Goal: Task Accomplishment & Management: Complete application form

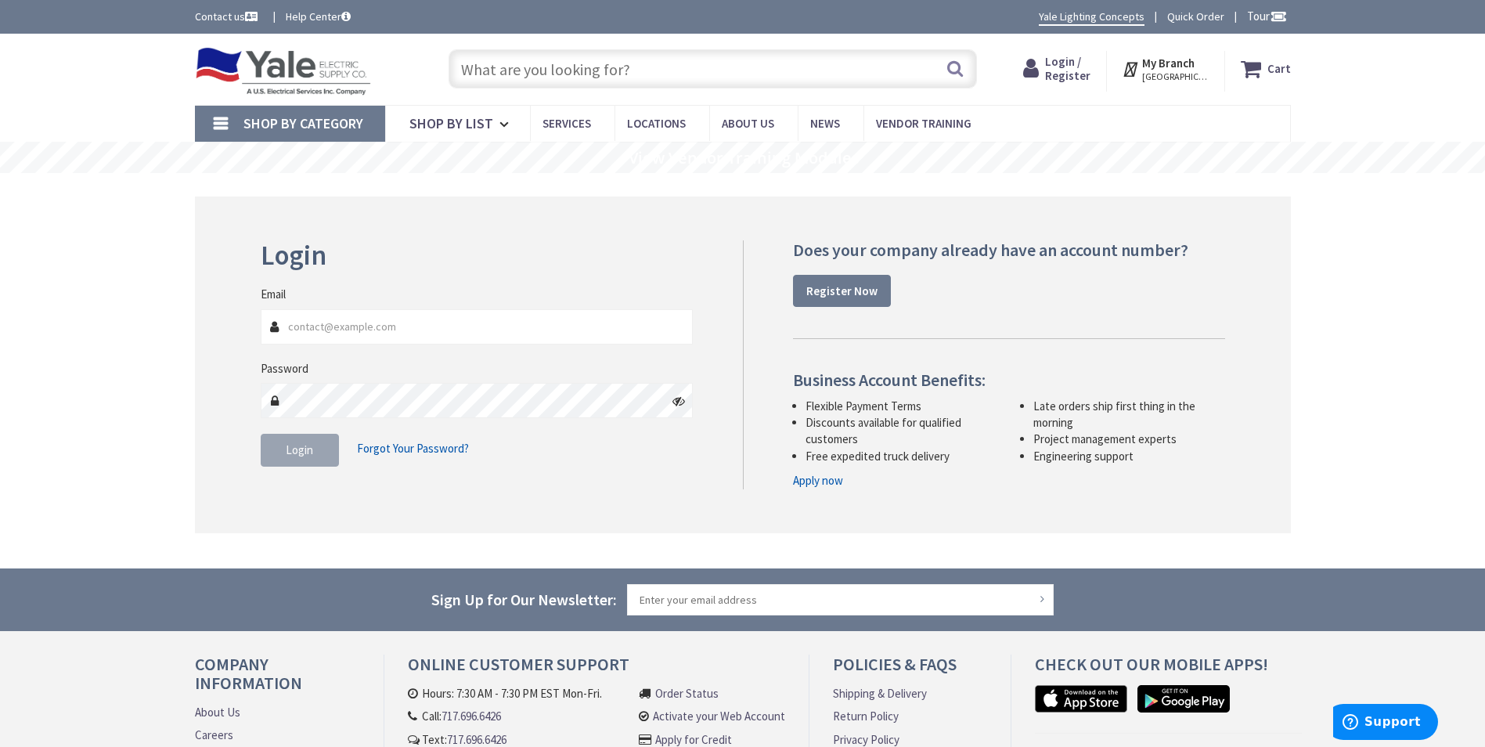
click at [1089, 68] on span "Login / Register" at bounding box center [1067, 68] width 45 height 29
type input "dl"
type input "[PERSON_NAME][GEOGRAPHIC_DATA], [PERSON_NAME][GEOGRAPHIC_DATA], [STREET_ADDRESS]"
type input "dl-facilities@firstrust.com"
click at [321, 453] on button "Login" at bounding box center [300, 450] width 78 height 33
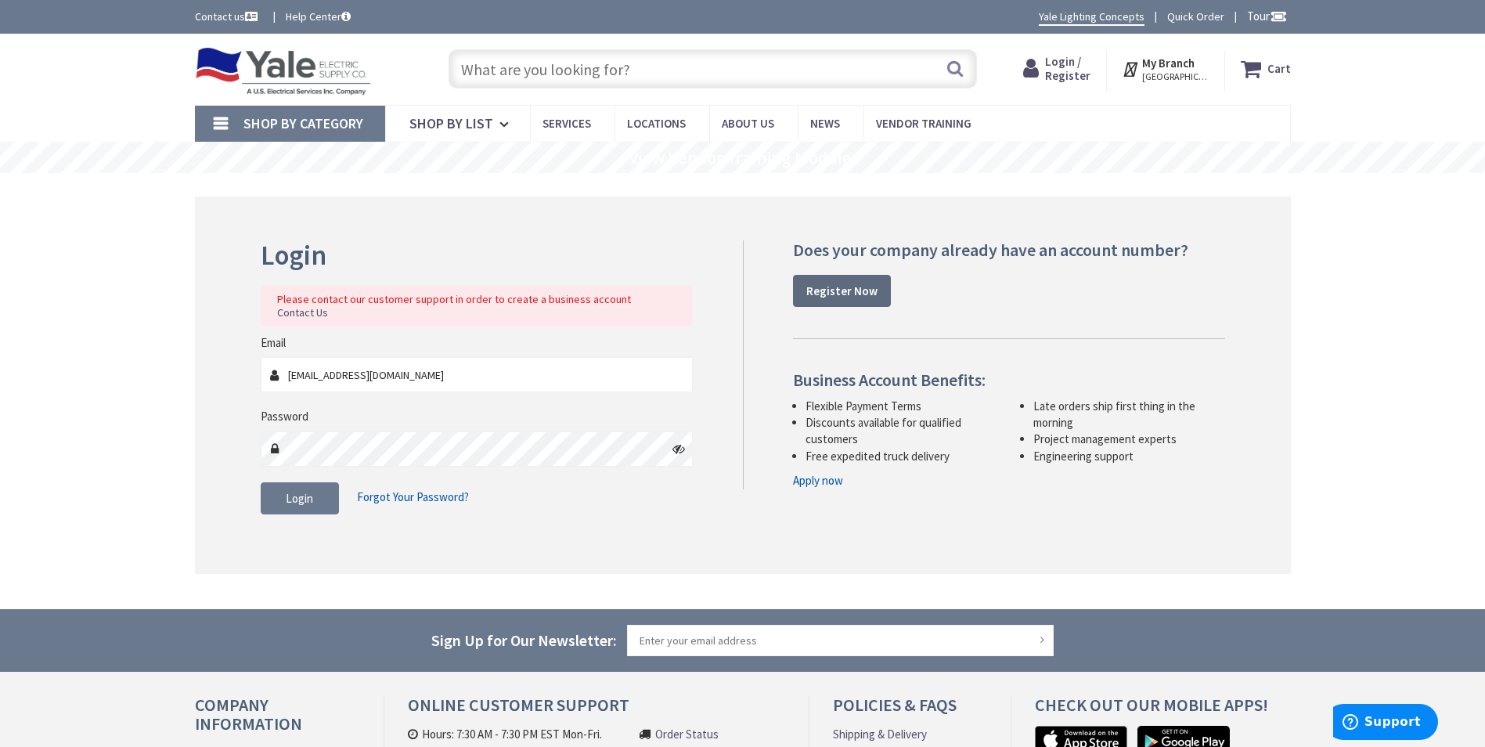
click at [876, 284] on link "Register Now" at bounding box center [842, 291] width 98 height 33
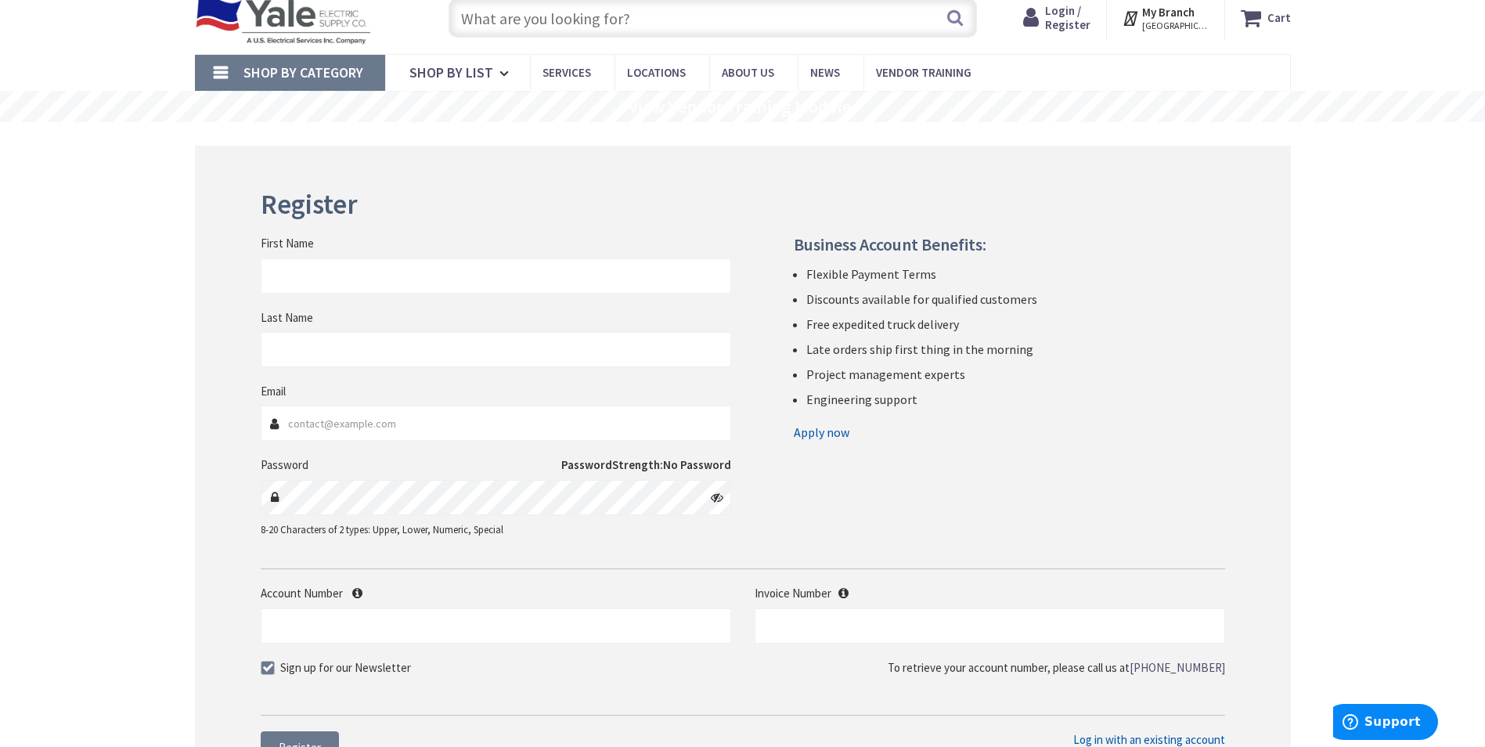
scroll to position [78, 0]
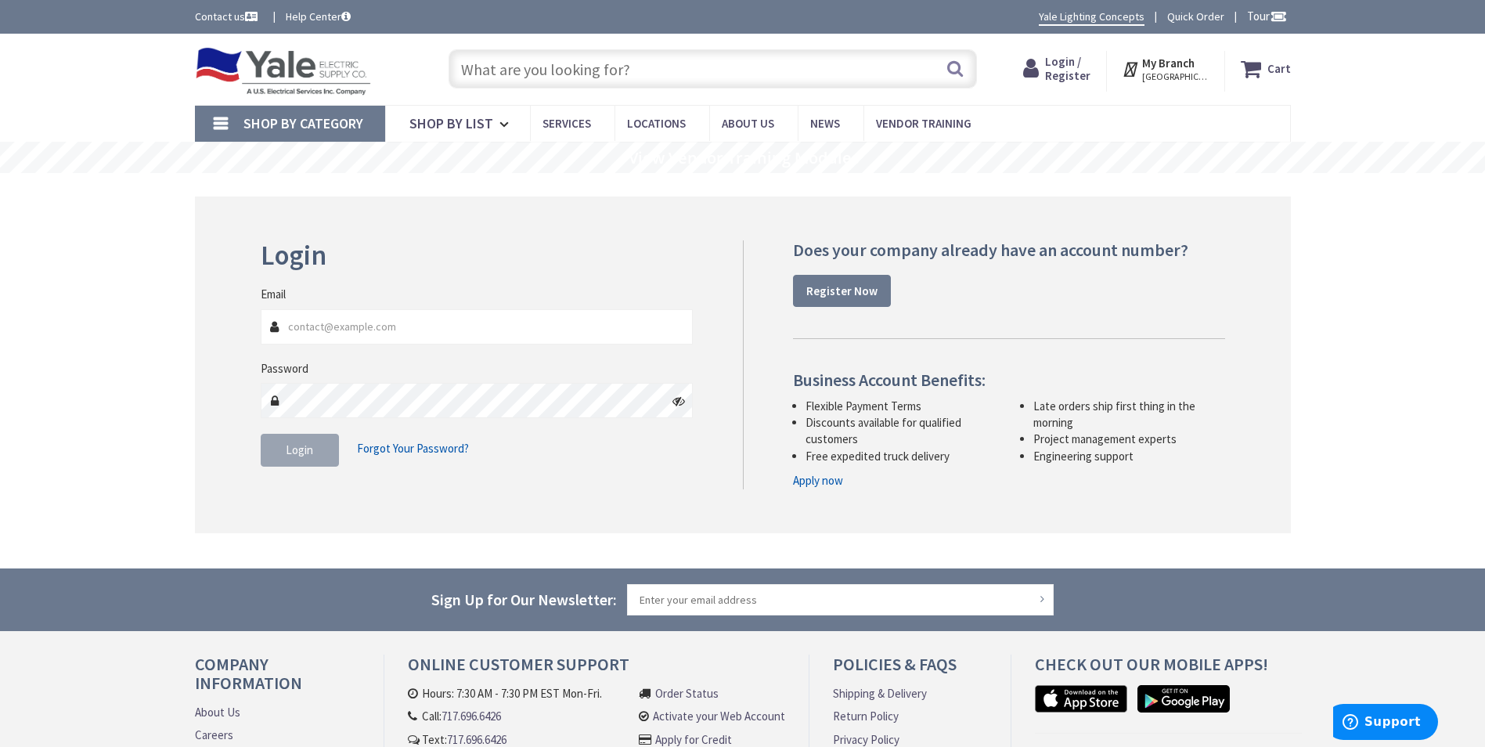
click at [822, 478] on link "Apply now" at bounding box center [818, 480] width 50 height 16
